Goal: Use online tool/utility: Utilize a website feature to perform a specific function

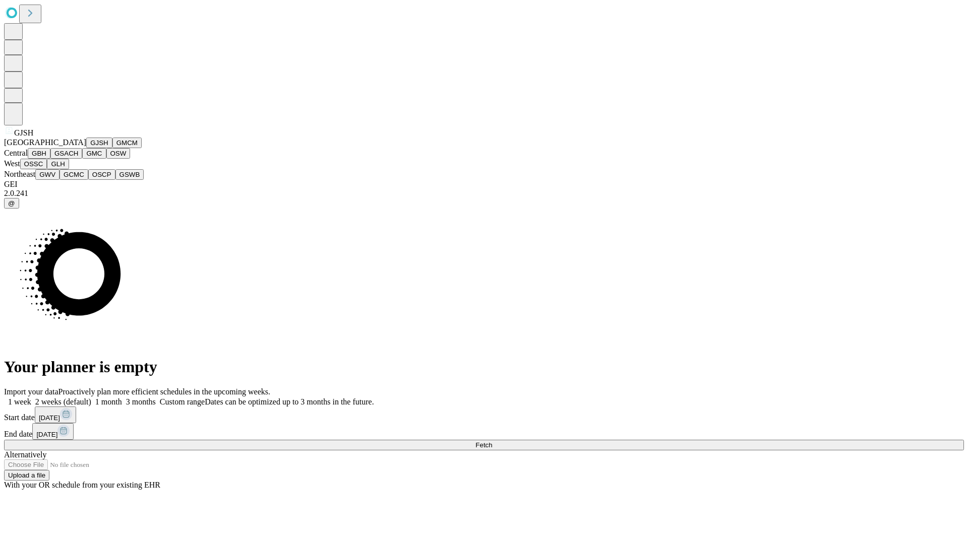
click at [86, 148] on button "GJSH" at bounding box center [99, 143] width 26 height 11
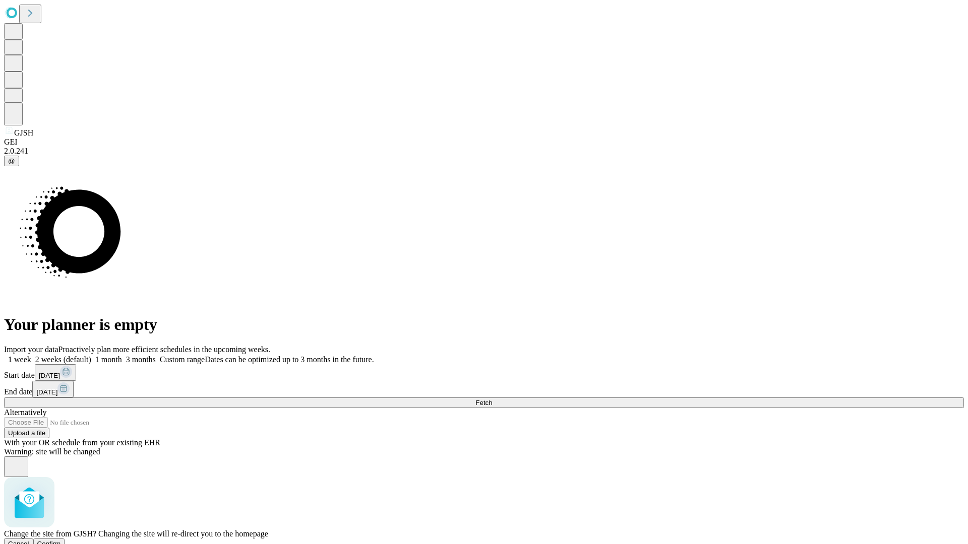
click at [61, 540] on span "Confirm" at bounding box center [49, 544] width 24 height 8
click at [91, 355] on label "2 weeks (default)" at bounding box center [61, 359] width 60 height 9
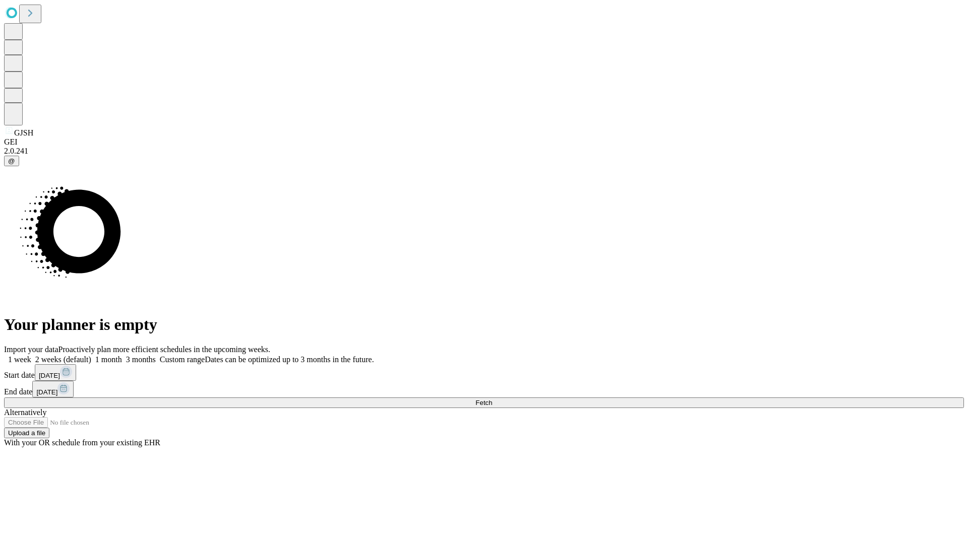
click at [492, 399] on span "Fetch" at bounding box center [483, 403] width 17 height 8
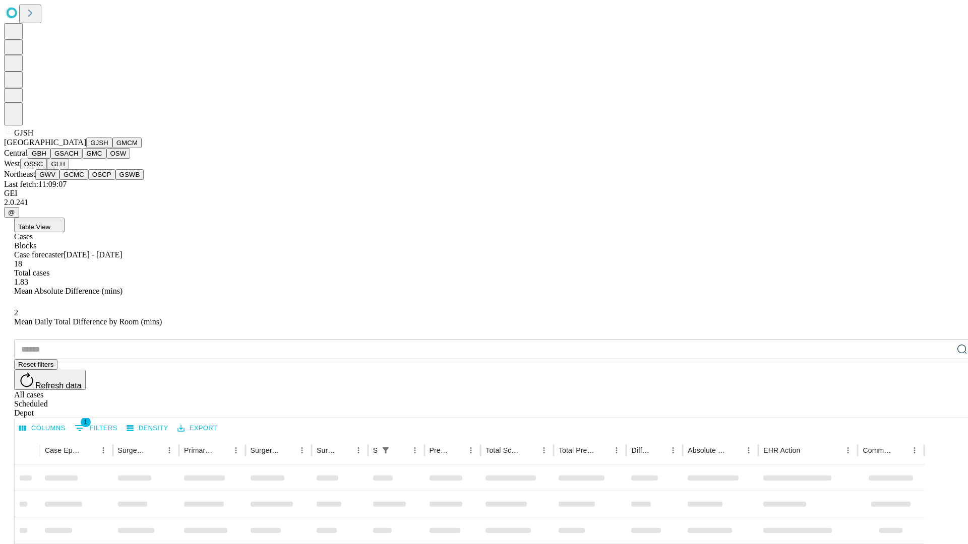
click at [112, 148] on button "GMCM" at bounding box center [126, 143] width 29 height 11
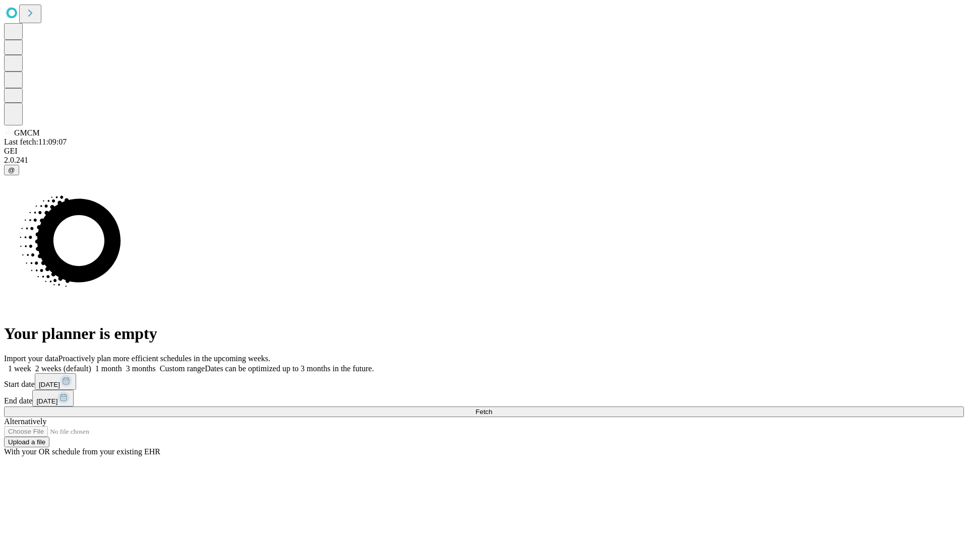
click at [91, 364] on label "2 weeks (default)" at bounding box center [61, 368] width 60 height 9
click at [492, 408] on span "Fetch" at bounding box center [483, 412] width 17 height 8
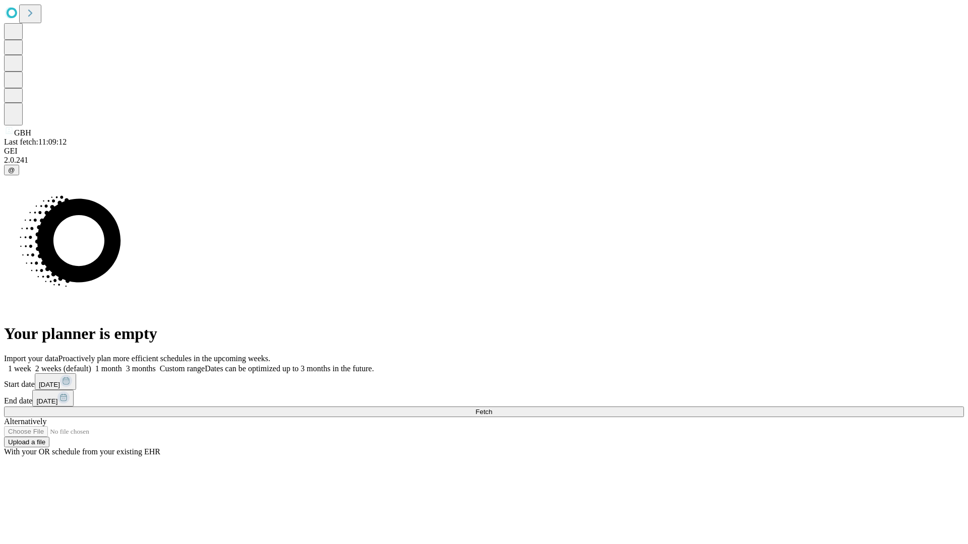
click at [91, 364] on label "2 weeks (default)" at bounding box center [61, 368] width 60 height 9
click at [492, 408] on span "Fetch" at bounding box center [483, 412] width 17 height 8
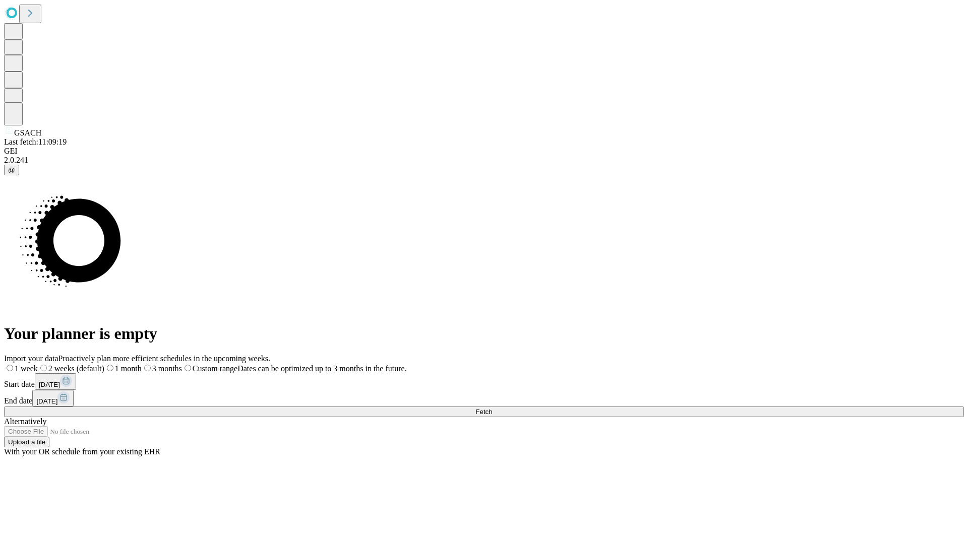
click at [492, 408] on span "Fetch" at bounding box center [483, 412] width 17 height 8
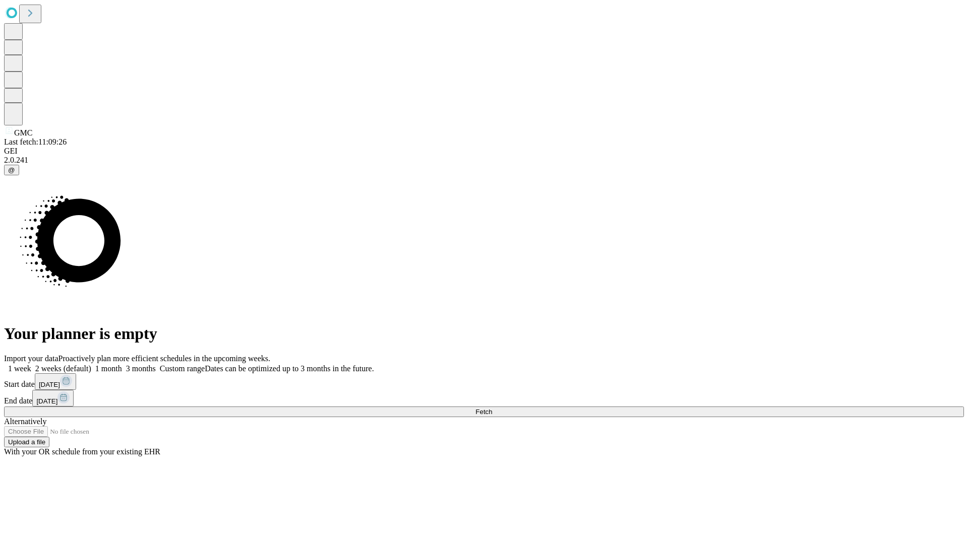
click at [91, 364] on label "2 weeks (default)" at bounding box center [61, 368] width 60 height 9
click at [492, 408] on span "Fetch" at bounding box center [483, 412] width 17 height 8
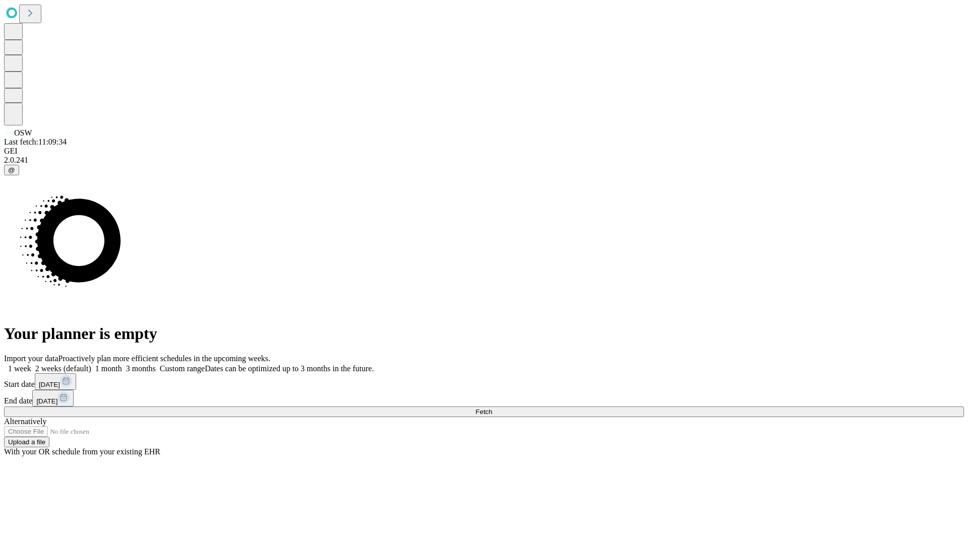
click at [91, 364] on label "2 weeks (default)" at bounding box center [61, 368] width 60 height 9
click at [492, 408] on span "Fetch" at bounding box center [483, 412] width 17 height 8
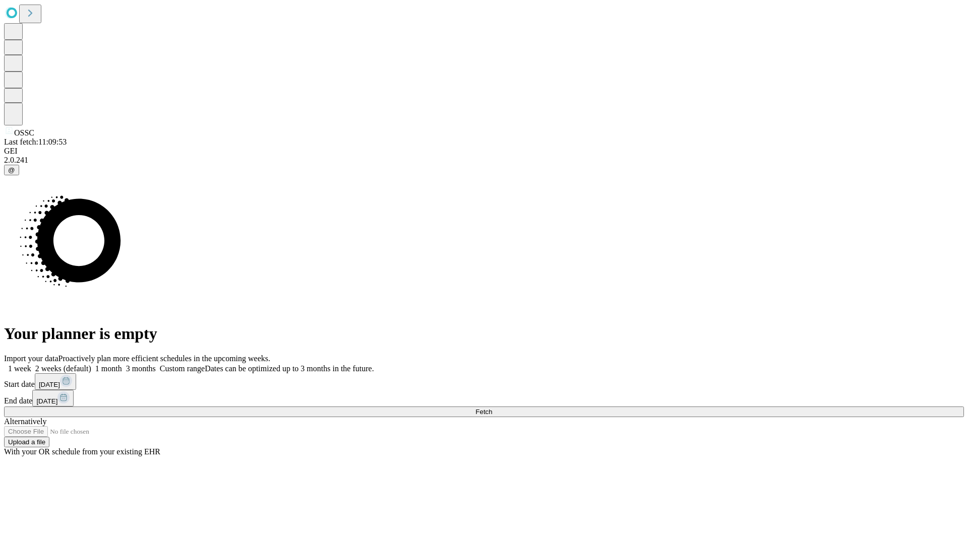
click at [492, 408] on span "Fetch" at bounding box center [483, 412] width 17 height 8
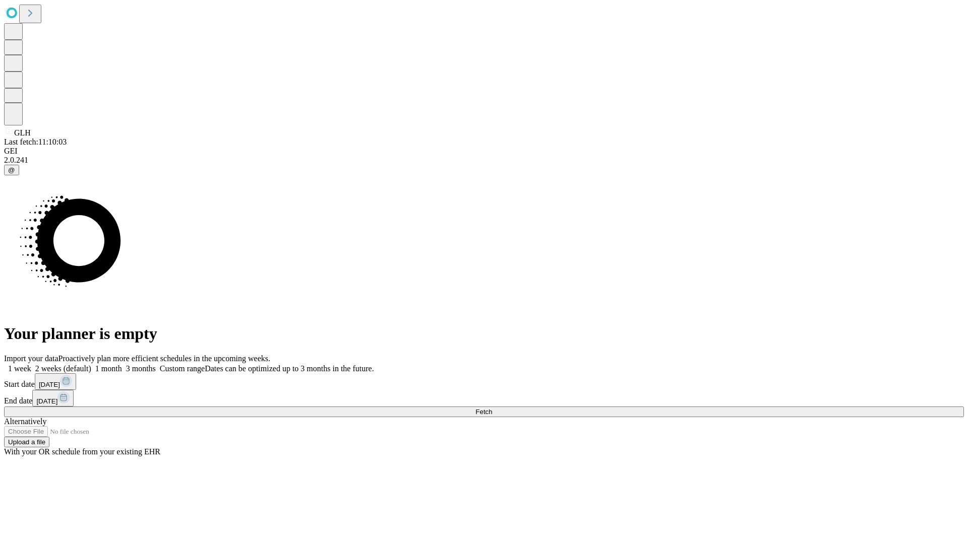
click at [91, 364] on label "2 weeks (default)" at bounding box center [61, 368] width 60 height 9
click at [492, 408] on span "Fetch" at bounding box center [483, 412] width 17 height 8
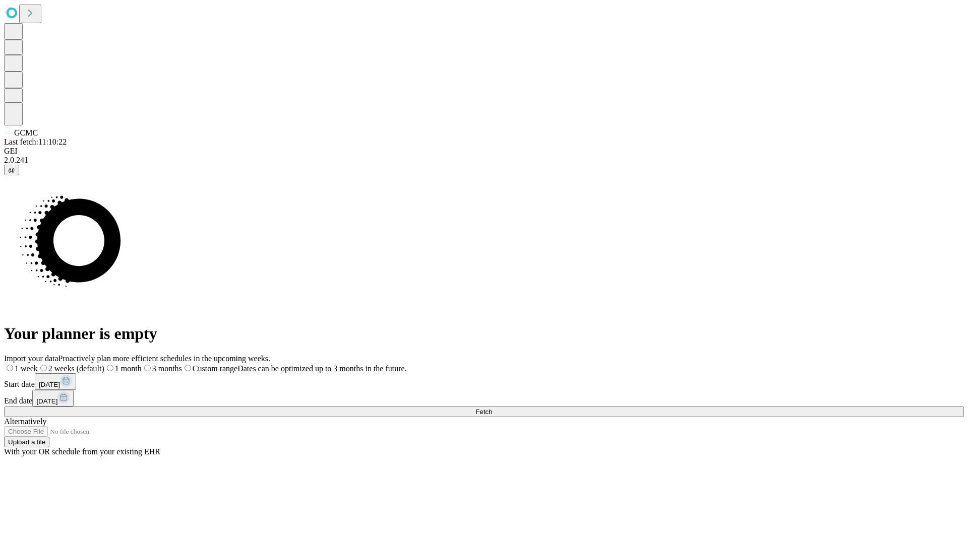
click at [492, 408] on span "Fetch" at bounding box center [483, 412] width 17 height 8
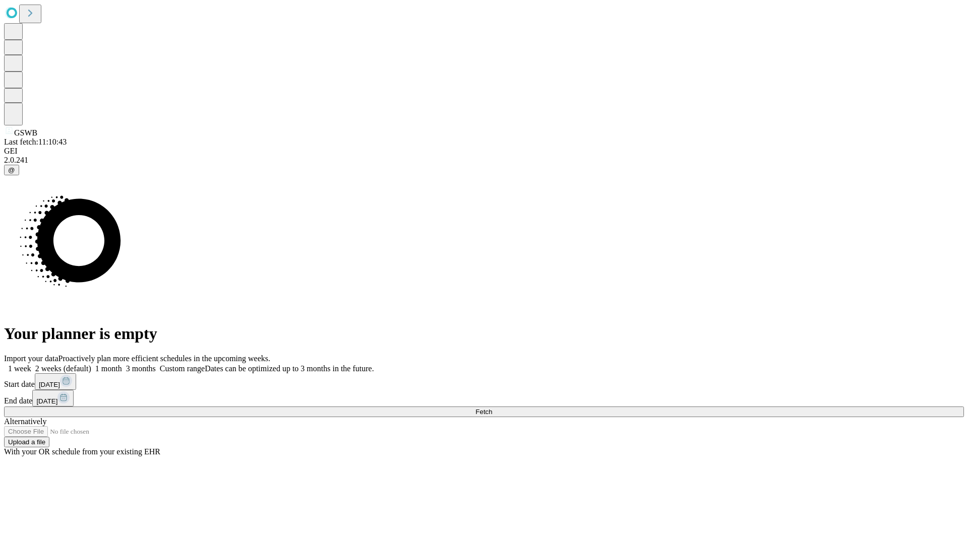
click at [91, 364] on label "2 weeks (default)" at bounding box center [61, 368] width 60 height 9
click at [492, 408] on span "Fetch" at bounding box center [483, 412] width 17 height 8
